Goal: Transaction & Acquisition: Download file/media

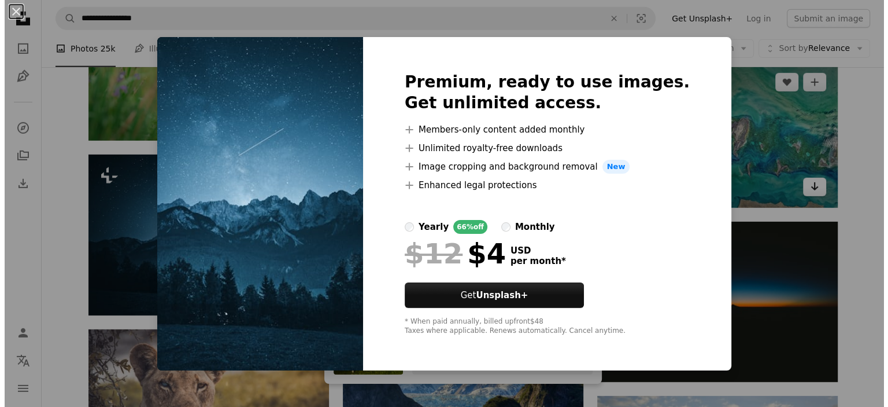
scroll to position [8022, 0]
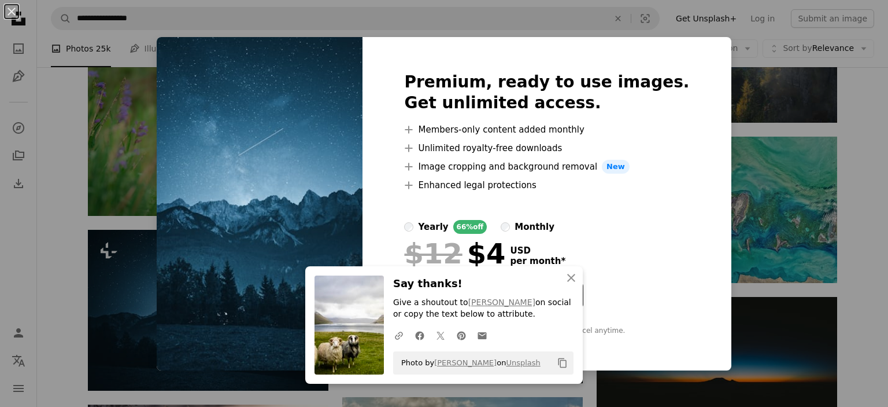
click at [807, 157] on div "An X shape Premium, ready to use images. Get unlimited access. A plus sign Memb…" at bounding box center [444, 203] width 888 height 407
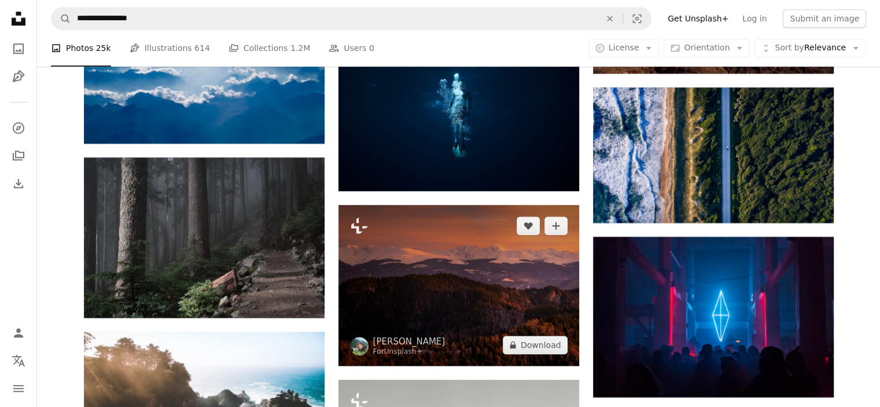
scroll to position [9790, 0]
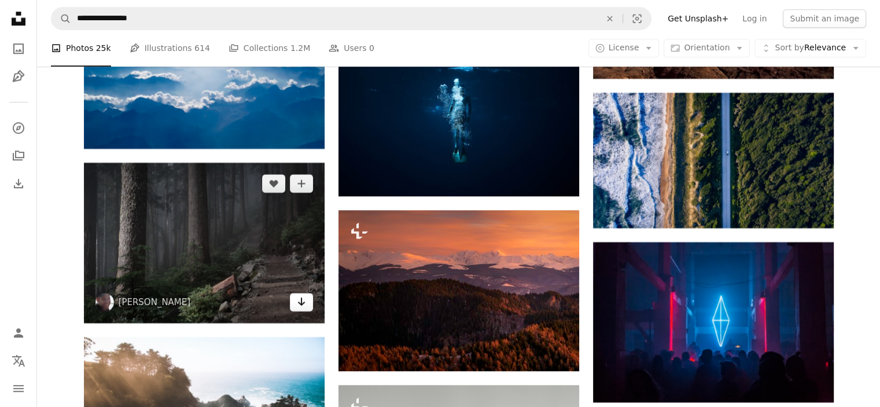
click at [305, 309] on link "Arrow pointing down" at bounding box center [301, 302] width 23 height 19
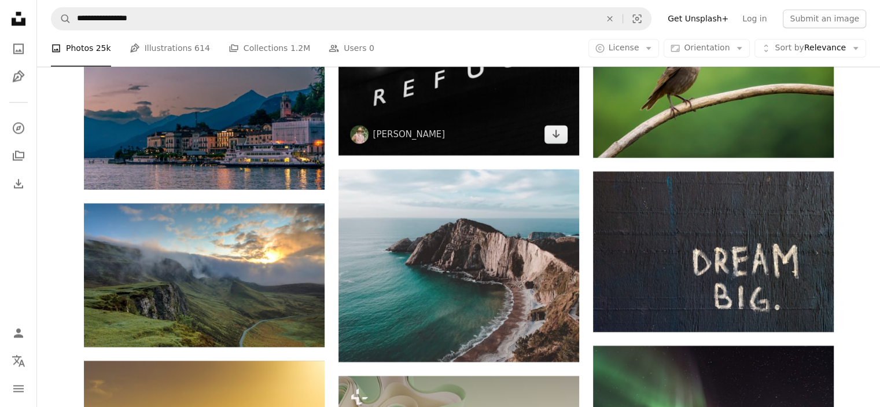
scroll to position [10559, 0]
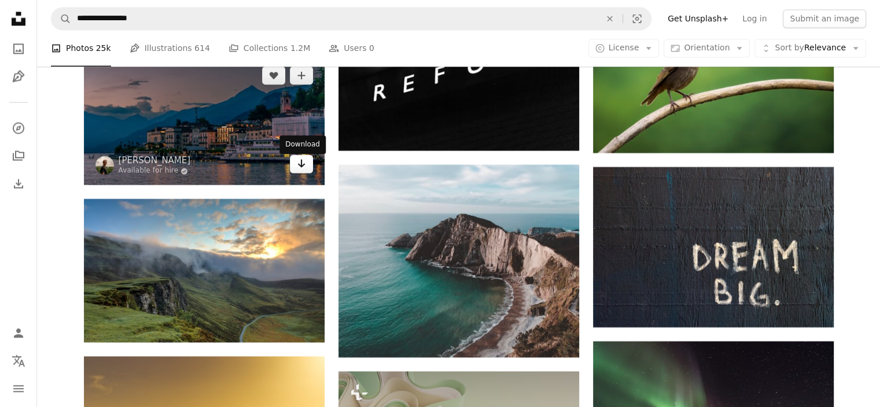
click at [302, 167] on icon "Download" at bounding box center [301, 163] width 8 height 8
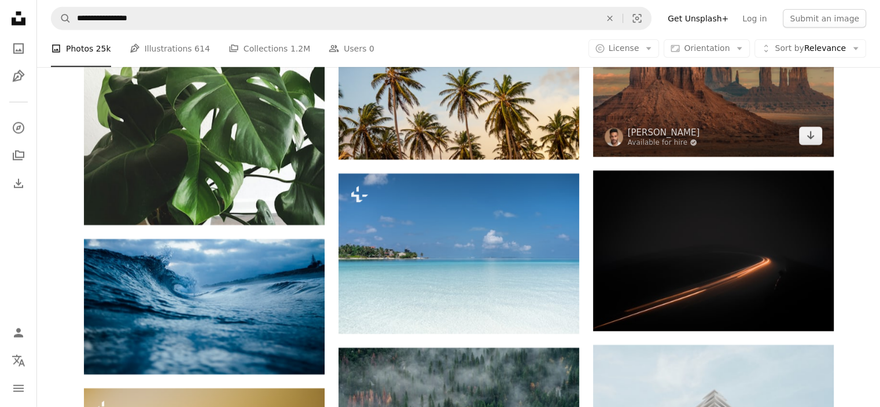
scroll to position [11971, 0]
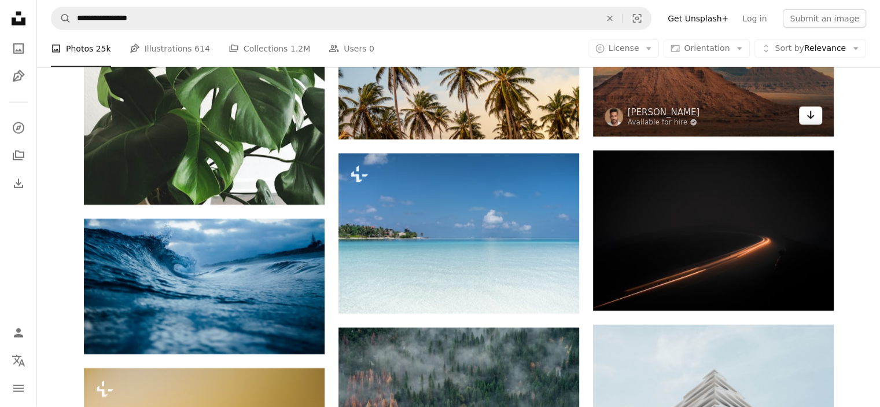
click at [813, 116] on icon "Arrow pointing down" at bounding box center [810, 115] width 9 height 14
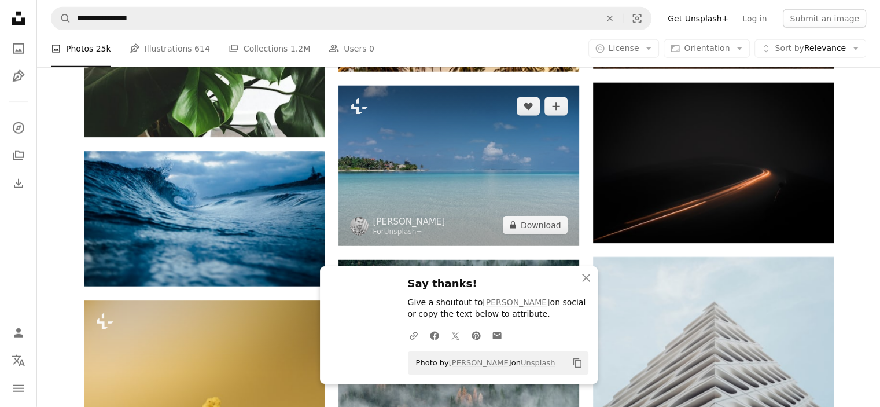
scroll to position [12065, 0]
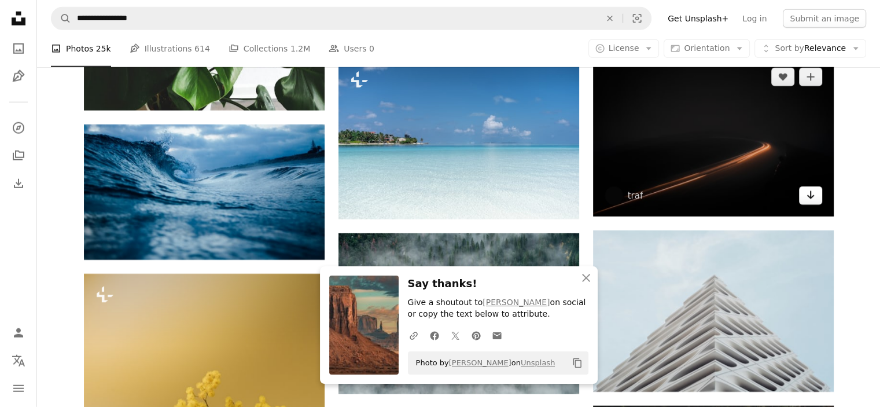
click at [812, 194] on icon "Arrow pointing down" at bounding box center [810, 195] width 9 height 14
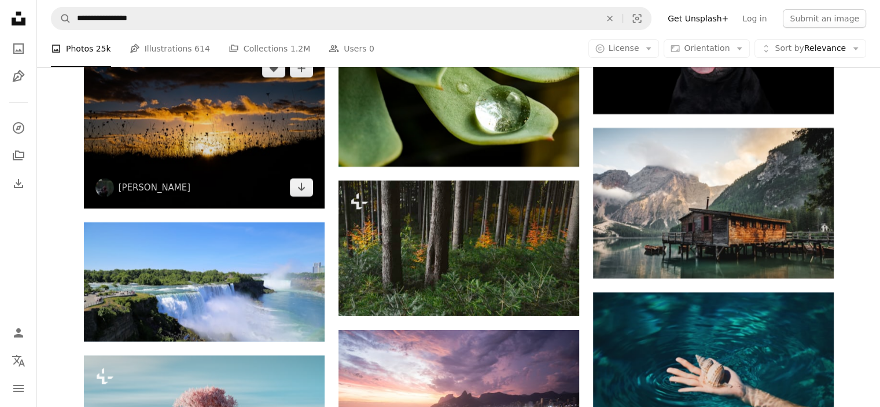
scroll to position [13045, 0]
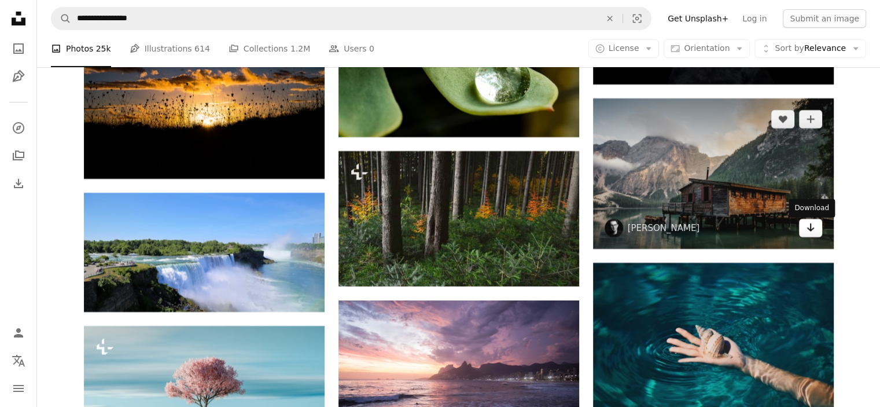
click at [814, 228] on link "Arrow pointing down" at bounding box center [810, 228] width 23 height 19
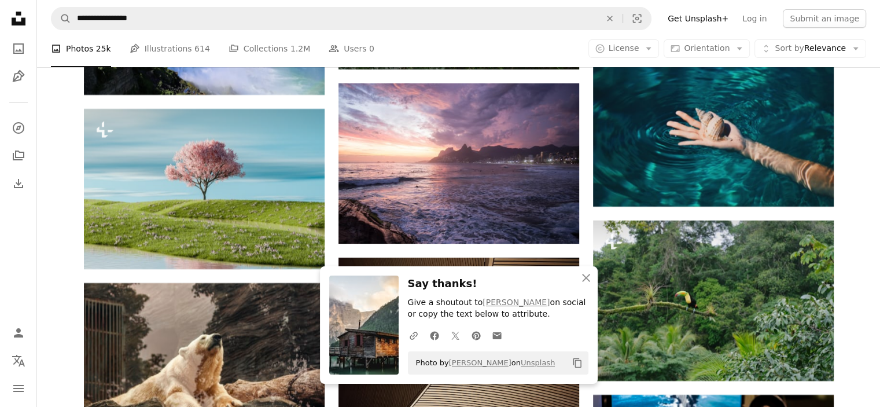
scroll to position [13261, 0]
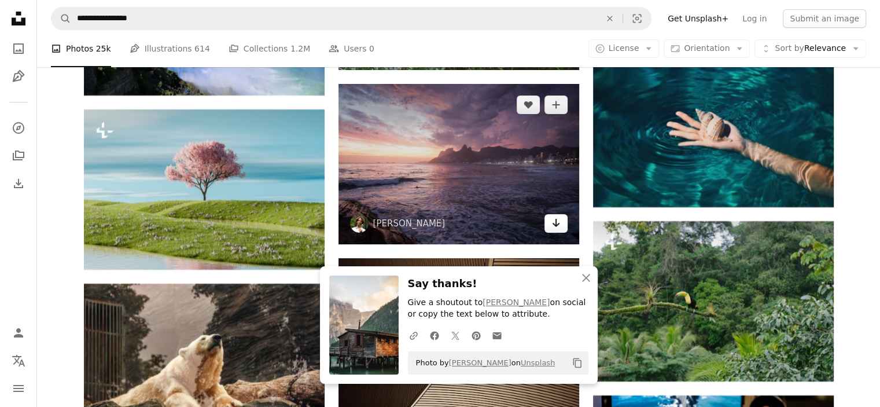
click at [555, 220] on icon "Arrow pointing down" at bounding box center [555, 223] width 9 height 14
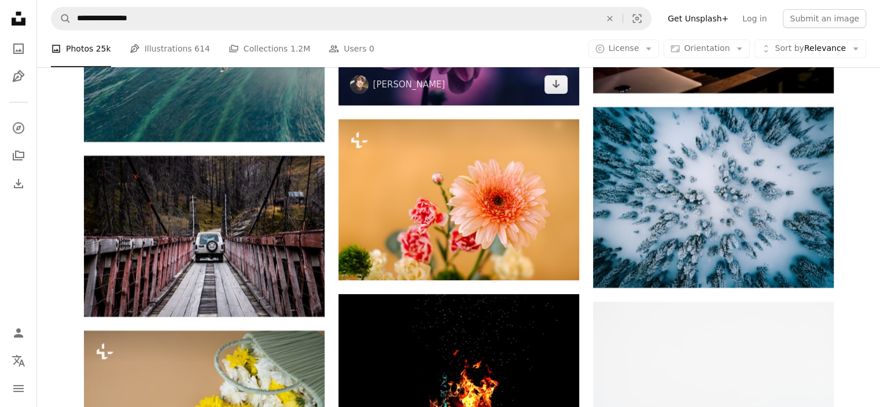
scroll to position [13743, 0]
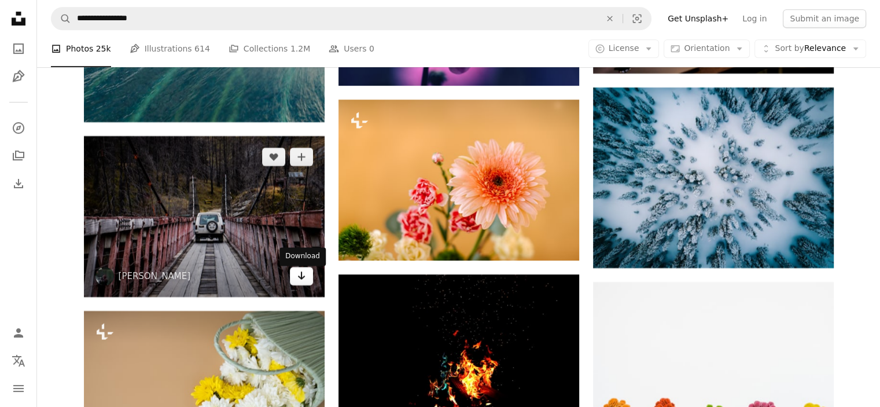
click at [298, 282] on icon "Arrow pointing down" at bounding box center [301, 275] width 9 height 14
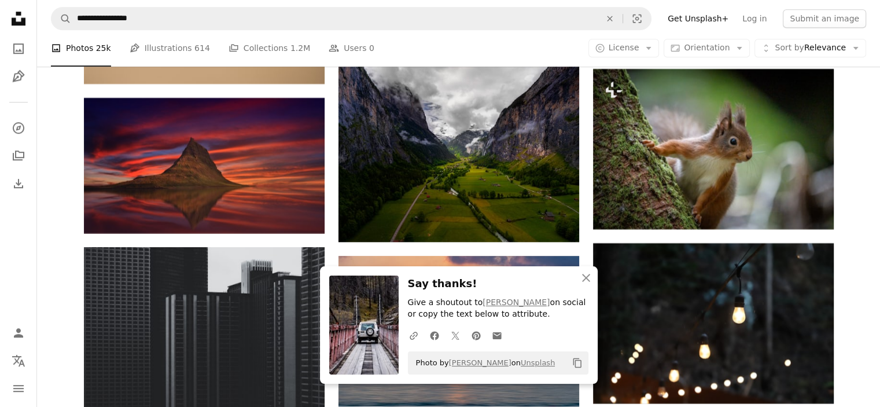
scroll to position [14128, 0]
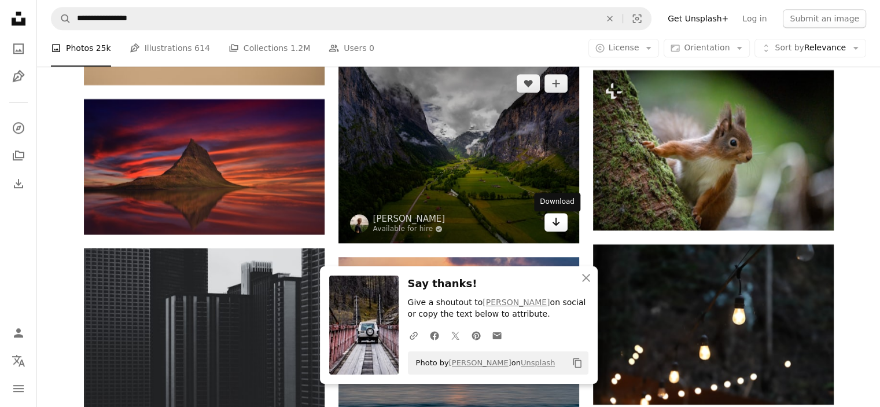
click at [558, 220] on icon "Arrow pointing down" at bounding box center [555, 222] width 9 height 14
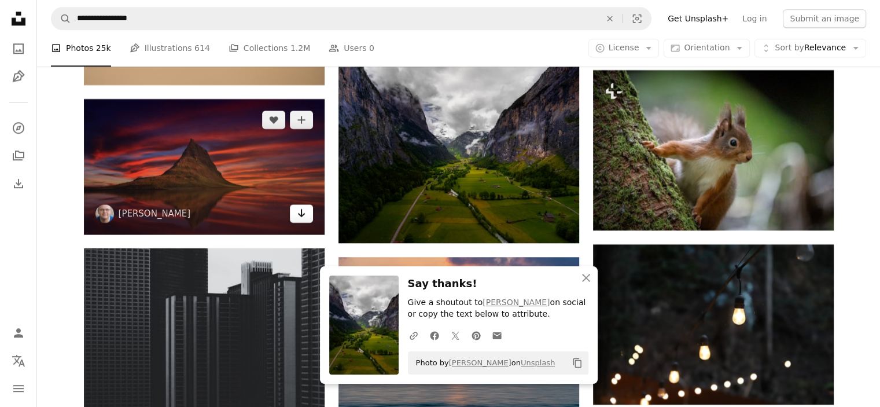
click at [294, 215] on link "Arrow pointing down" at bounding box center [301, 213] width 23 height 19
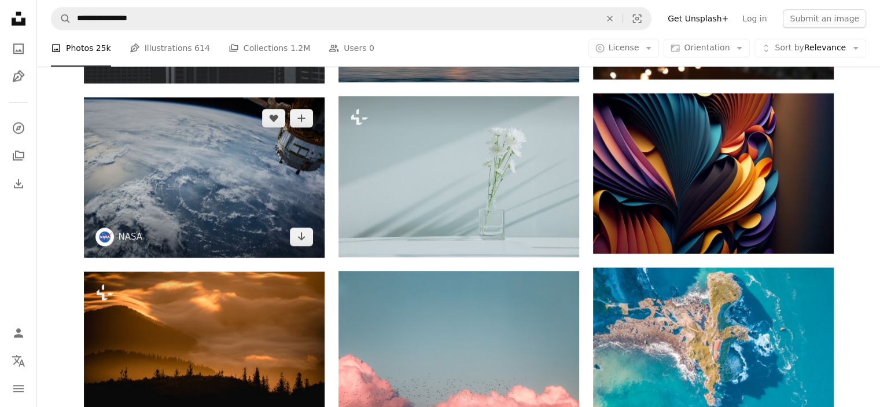
scroll to position [14436, 0]
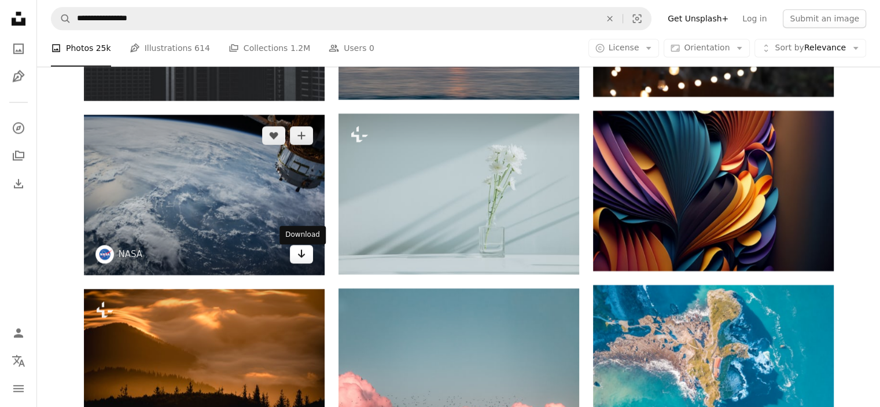
click at [300, 257] on icon "Download" at bounding box center [301, 253] width 8 height 8
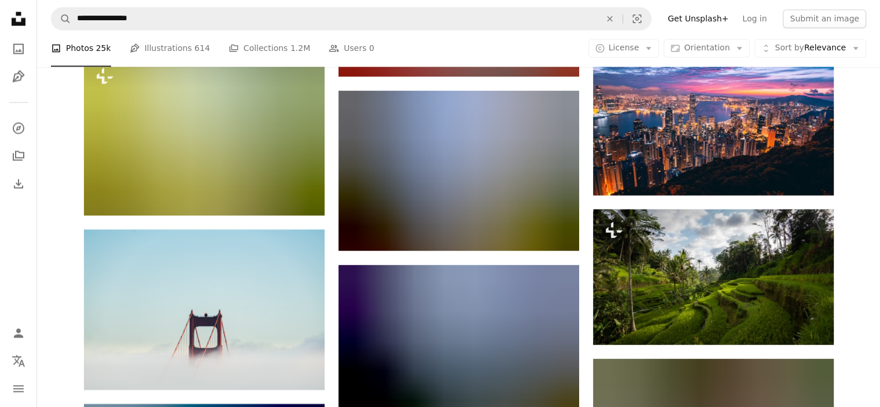
scroll to position [15348, 0]
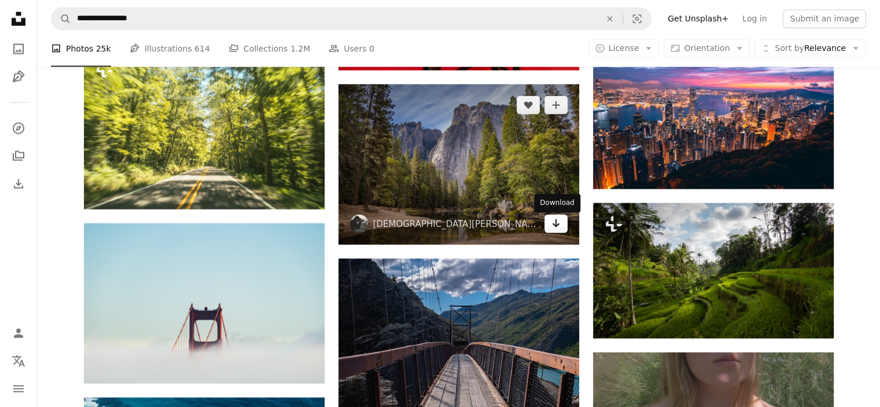
click at [551, 226] on icon "Arrow pointing down" at bounding box center [555, 223] width 9 height 14
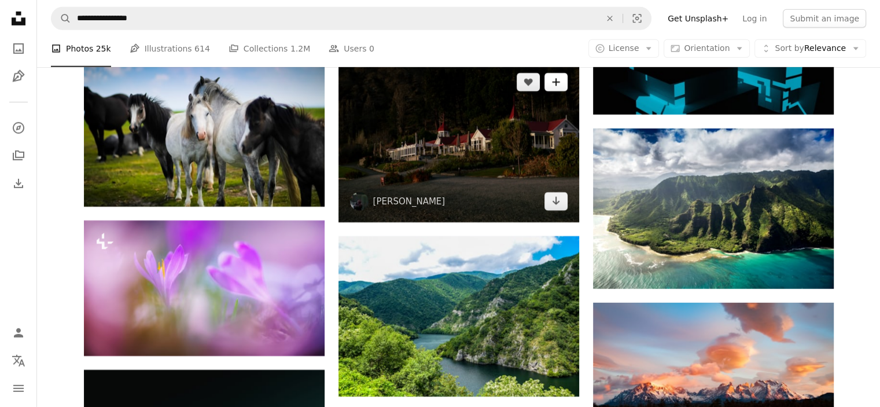
scroll to position [16768, 0]
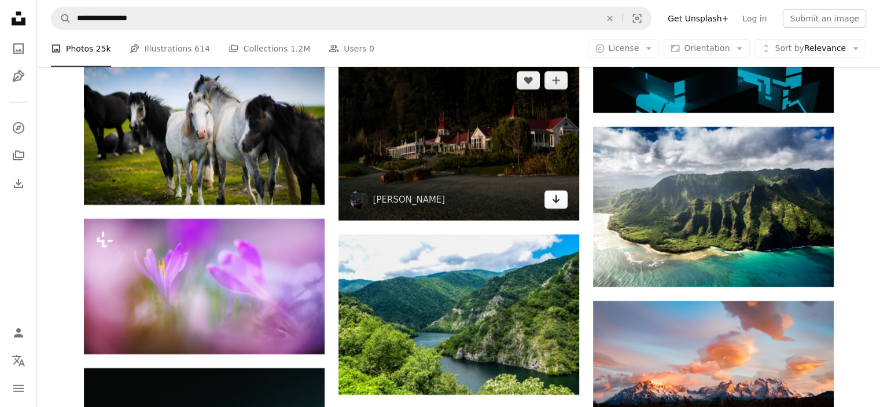
click at [561, 201] on link "Arrow pointing down" at bounding box center [555, 199] width 23 height 19
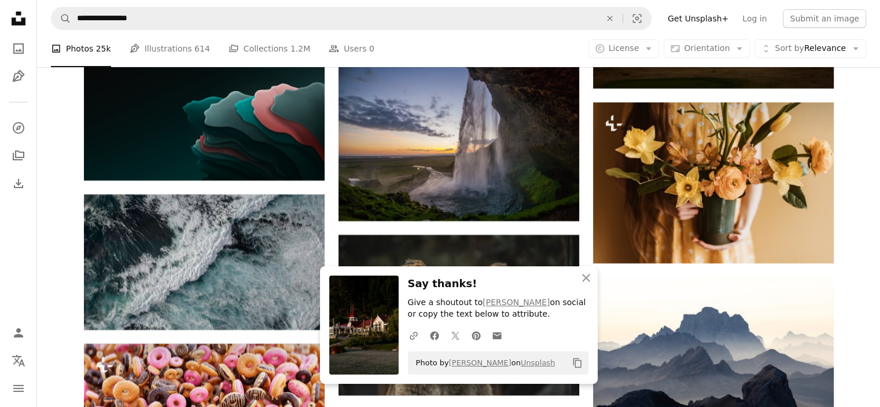
scroll to position [17133, 0]
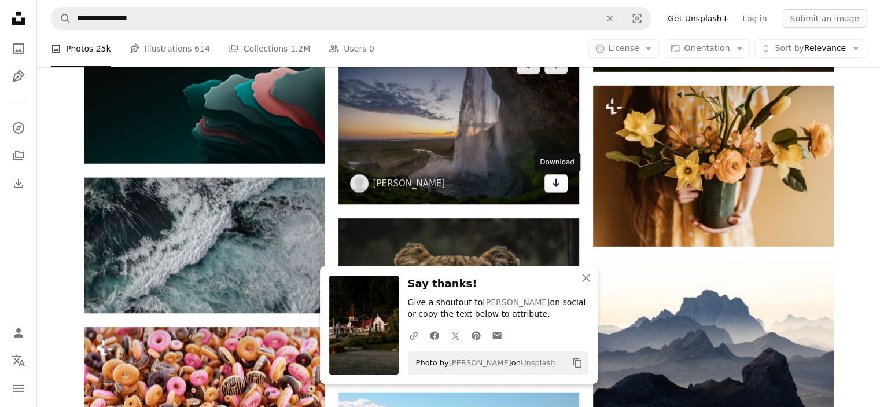
click at [555, 189] on icon "Arrow pointing down" at bounding box center [555, 183] width 9 height 14
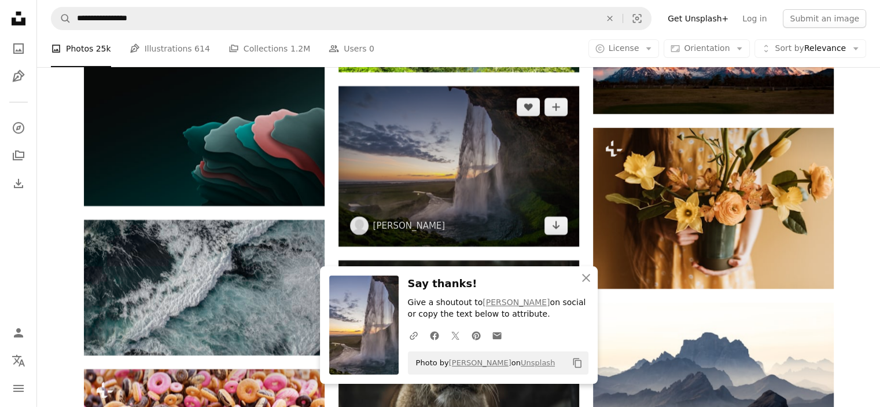
scroll to position [17004, 0]
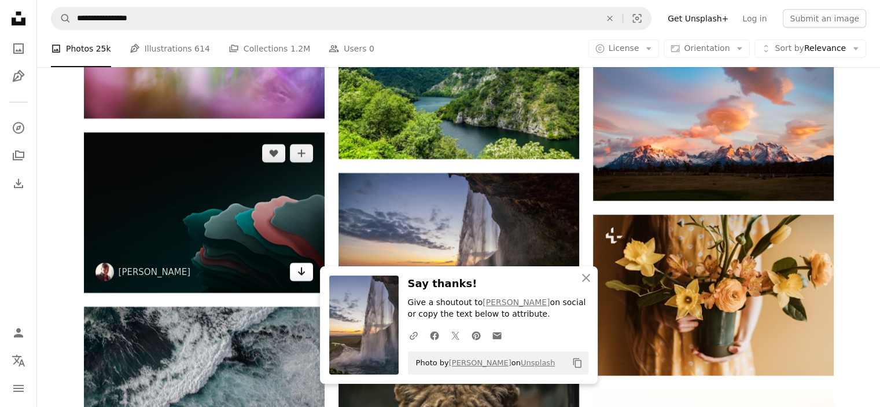
click at [303, 276] on icon "Arrow pointing down" at bounding box center [301, 271] width 9 height 14
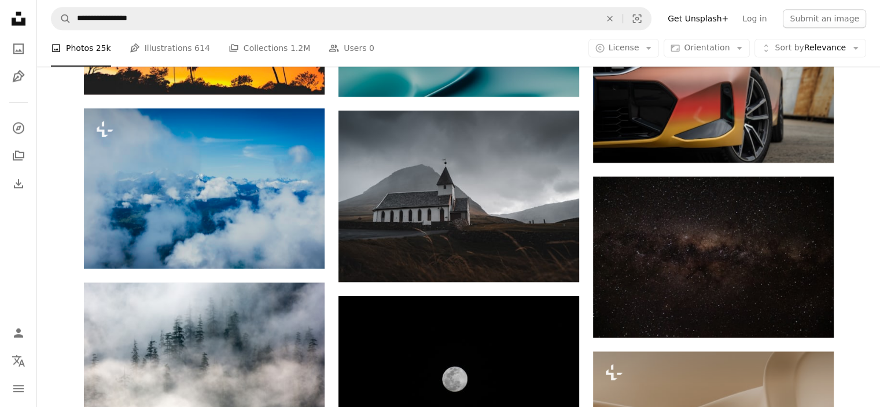
scroll to position [18760, 0]
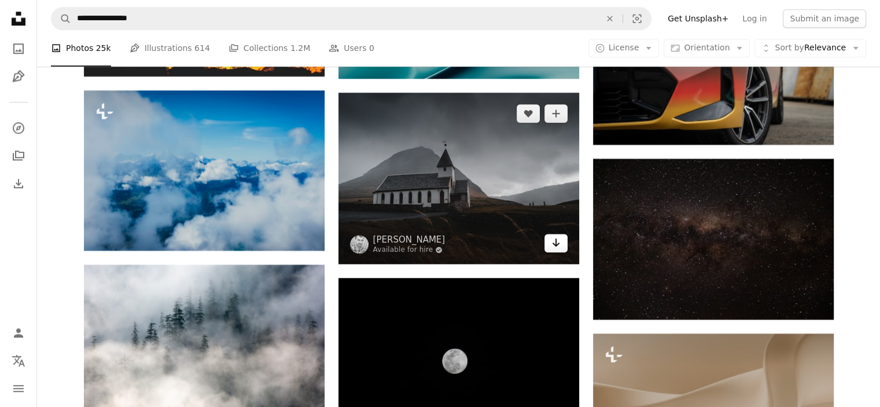
click at [564, 247] on link "Arrow pointing down" at bounding box center [555, 243] width 23 height 19
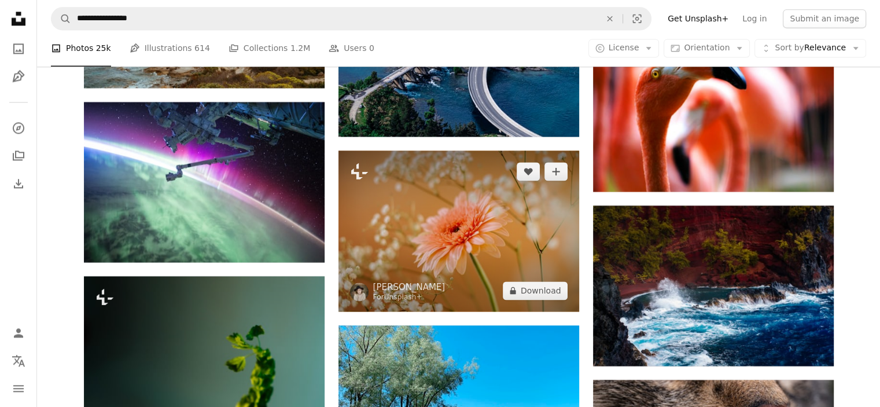
scroll to position [19219, 0]
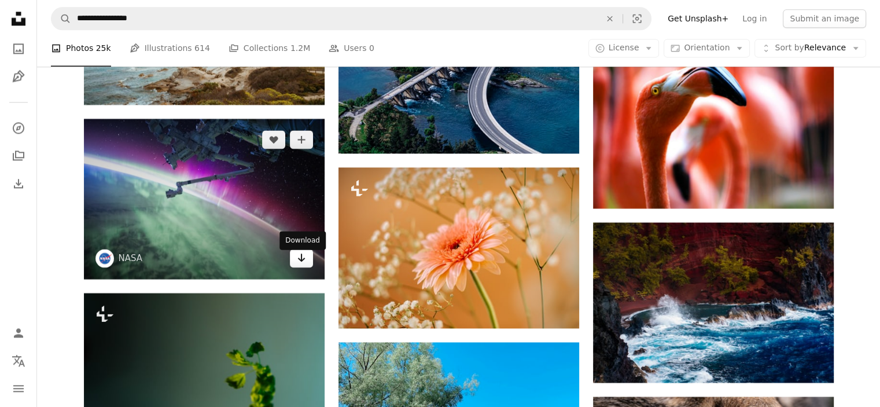
click at [298, 267] on link "Arrow pointing down" at bounding box center [301, 258] width 23 height 19
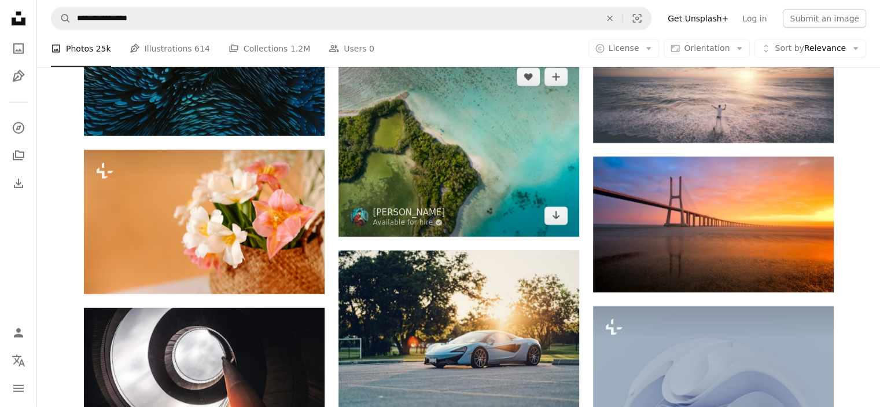
scroll to position [20952, 0]
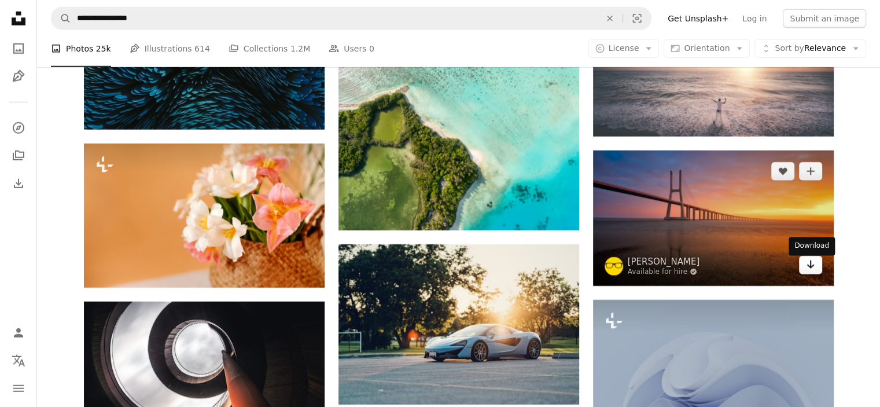
click at [810, 268] on icon "Download" at bounding box center [810, 264] width 8 height 8
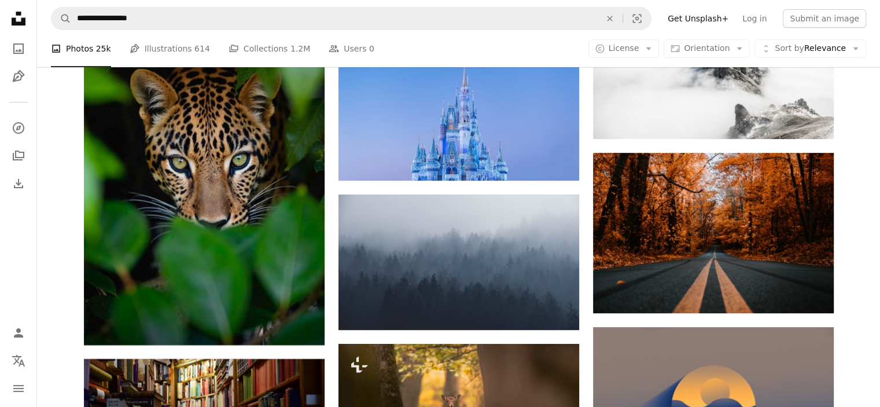
scroll to position [22532, 0]
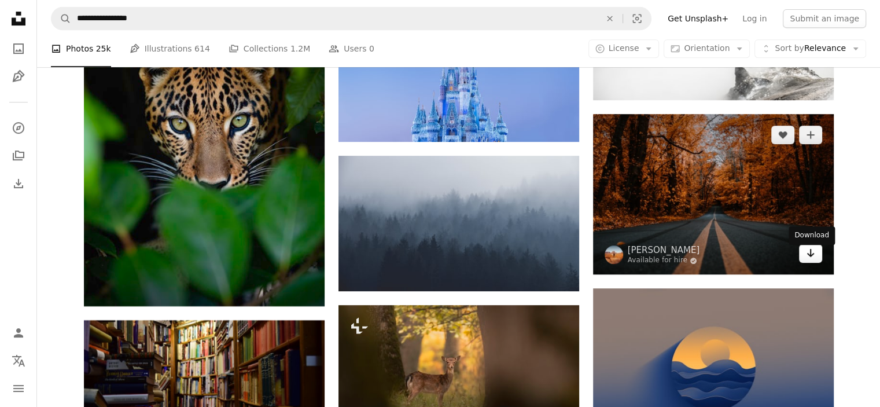
click at [814, 260] on link "Arrow pointing down" at bounding box center [810, 253] width 23 height 19
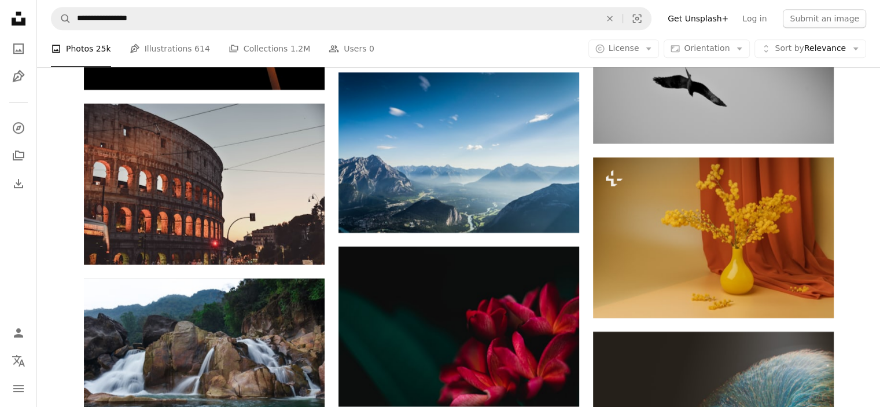
scroll to position [31550, 0]
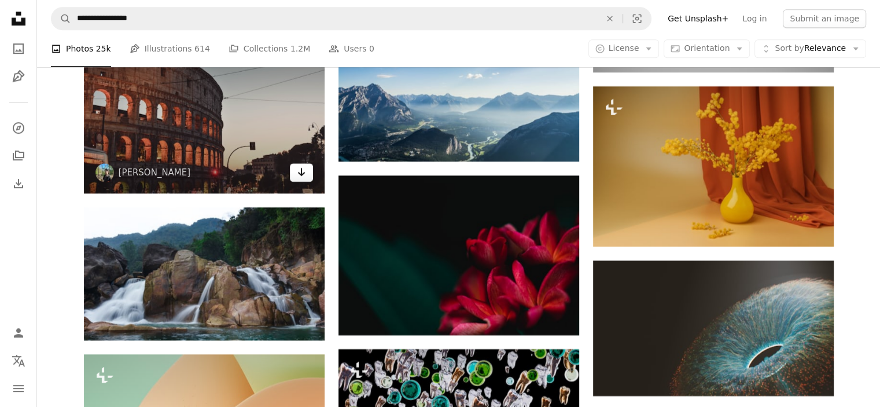
click at [301, 179] on icon "Arrow pointing down" at bounding box center [301, 172] width 9 height 14
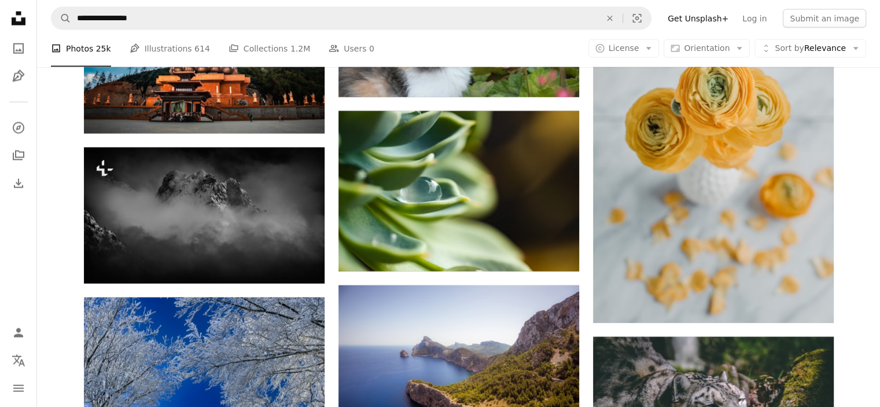
scroll to position [38276, 0]
